Goal: Transaction & Acquisition: Purchase product/service

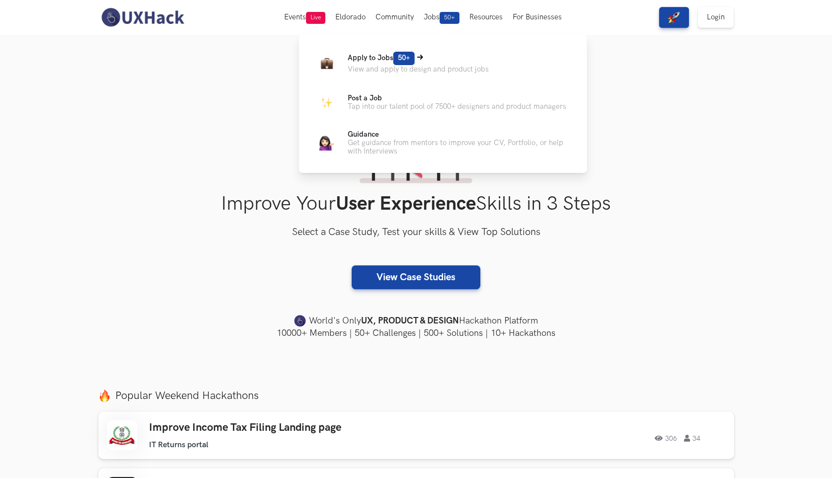
click at [426, 67] on p "View and apply to design and product jobs" at bounding box center [418, 69] width 141 height 8
click at [392, 62] on span "Apply to Jobs 50+" at bounding box center [381, 58] width 67 height 8
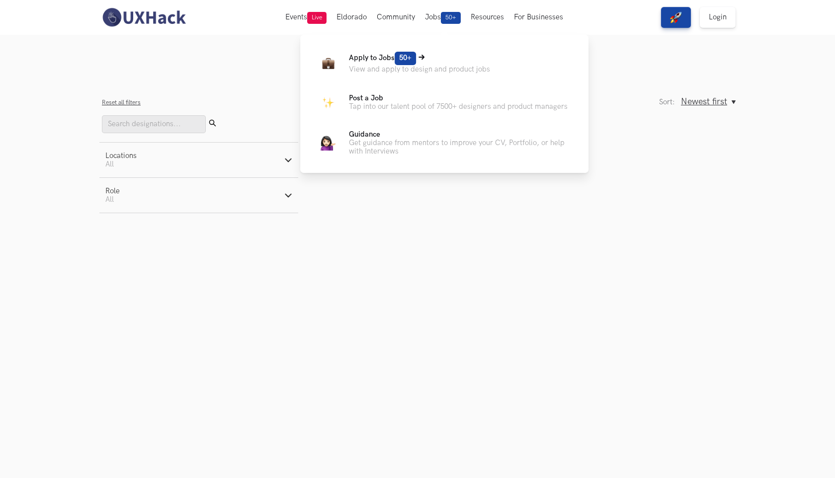
click at [407, 57] on span "50+" at bounding box center [404, 58] width 21 height 13
click at [407, 58] on span "50+" at bounding box center [404, 58] width 21 height 13
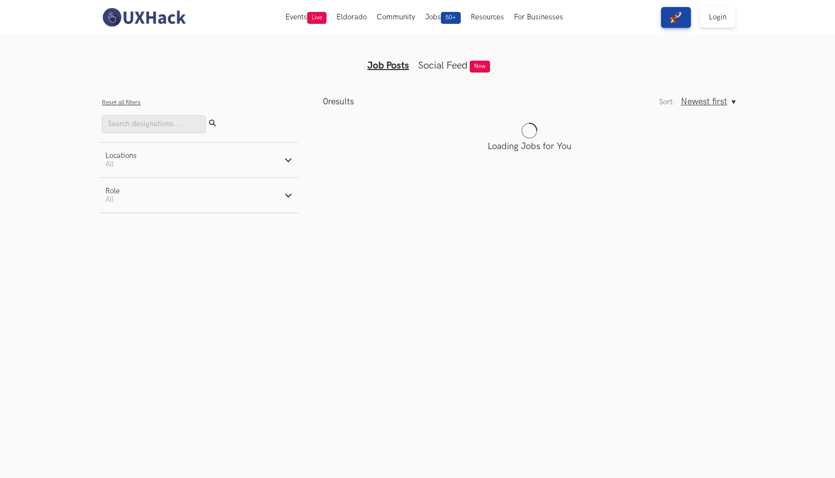
click at [426, 238] on html "View Free Solutions Login Events Weekend Hackathons Live Use your design chops …" at bounding box center [417, 119] width 835 height 238
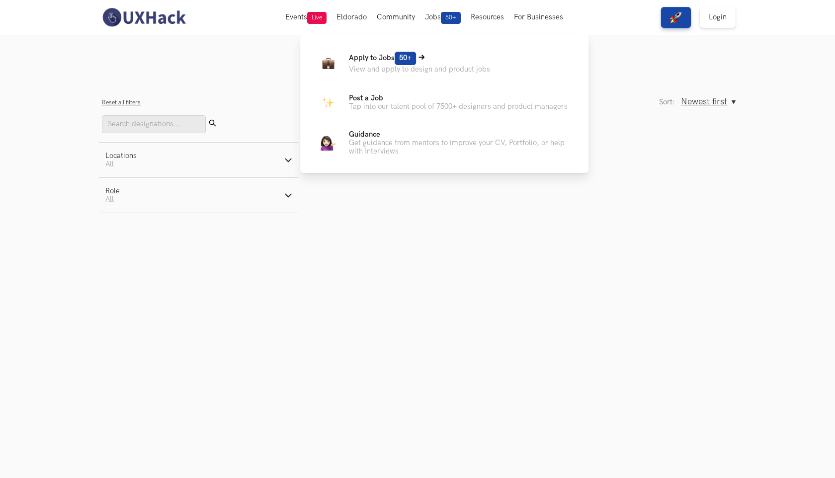
click at [419, 62] on p "Apply to Jobs 50+" at bounding box center [419, 58] width 141 height 13
